Goal: Information Seeking & Learning: Learn about a topic

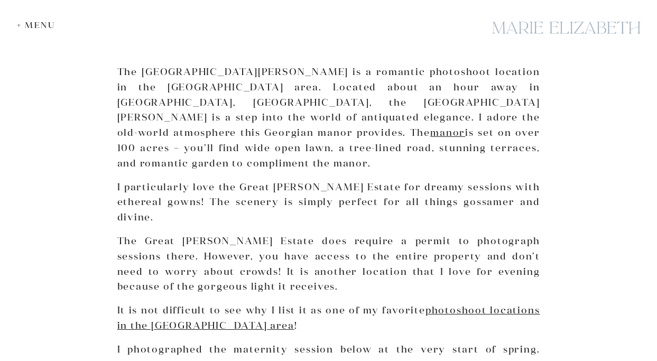
scroll to position [134, 0]
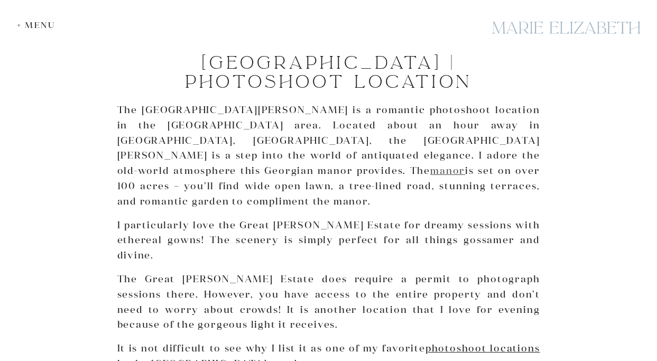
click at [430, 164] on link "manor" at bounding box center [447, 170] width 35 height 12
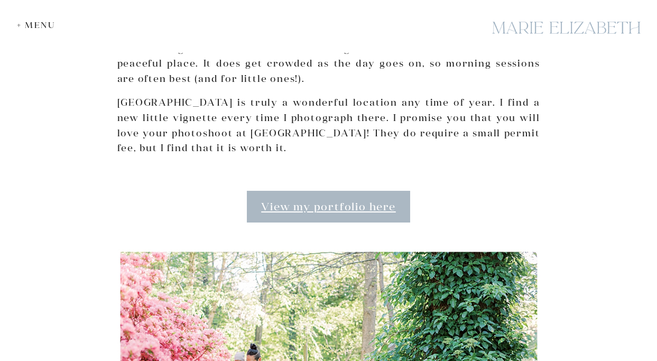
scroll to position [1034, 0]
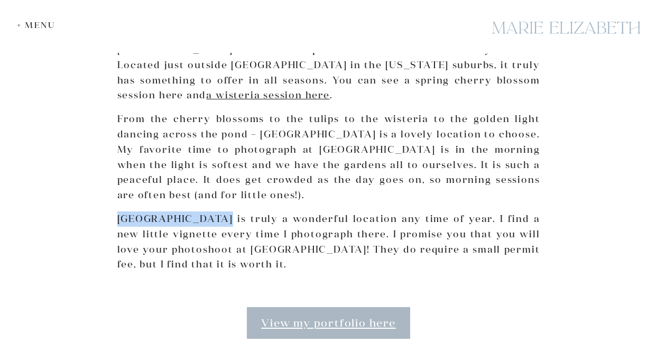
drag, startPoint x: 219, startPoint y: 185, endPoint x: 117, endPoint y: 188, distance: 101.5
click at [117, 211] on p "[GEOGRAPHIC_DATA] is truly a wonderful location any time of year. I find a new …" at bounding box center [328, 241] width 423 height 61
copy p "[GEOGRAPHIC_DATA]"
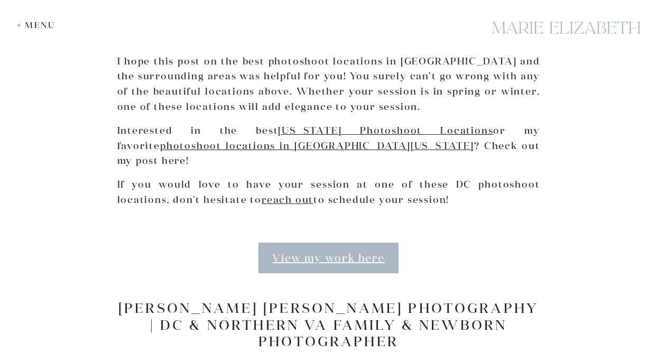
scroll to position [4995, 0]
